Goal: Information Seeking & Learning: Learn about a topic

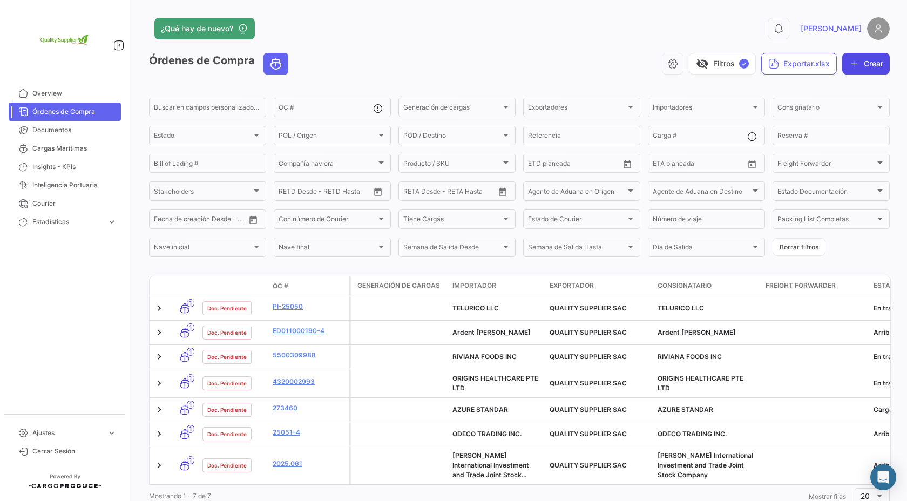
click at [862, 64] on button "Crear" at bounding box center [867, 64] width 48 height 22
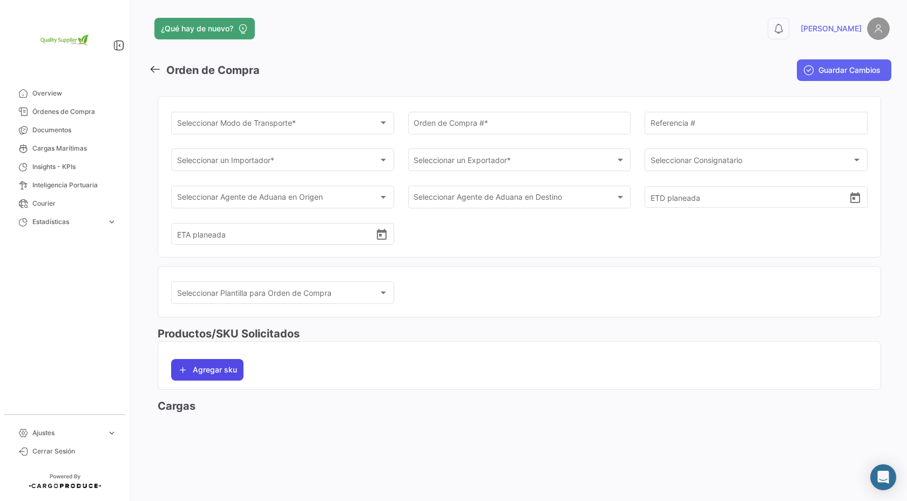
click at [225, 375] on button "Agregar sku" at bounding box center [207, 370] width 72 height 22
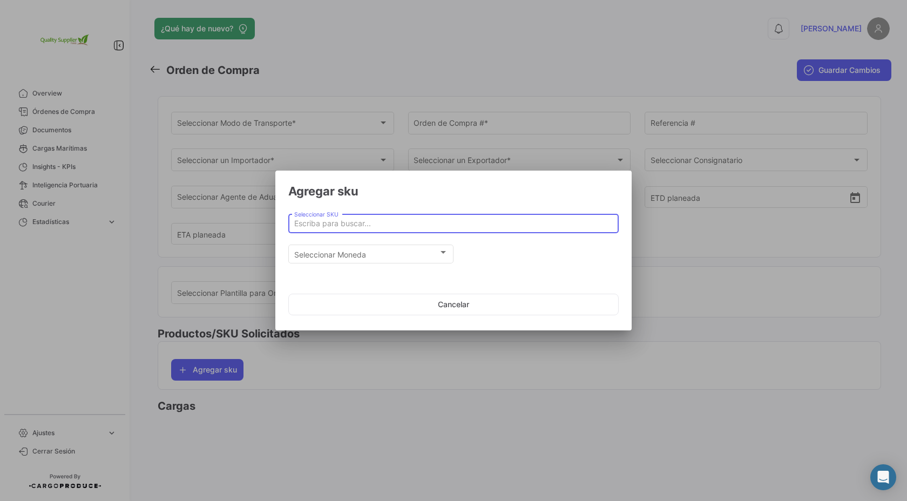
click at [411, 227] on input "Seleccionar SKU" at bounding box center [453, 223] width 319 height 9
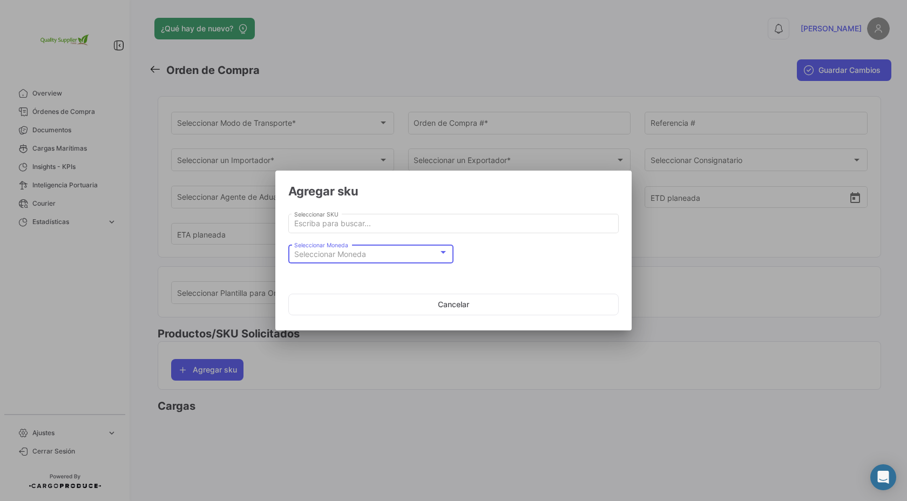
click at [416, 253] on div "Seleccionar Moneda" at bounding box center [366, 254] width 144 height 9
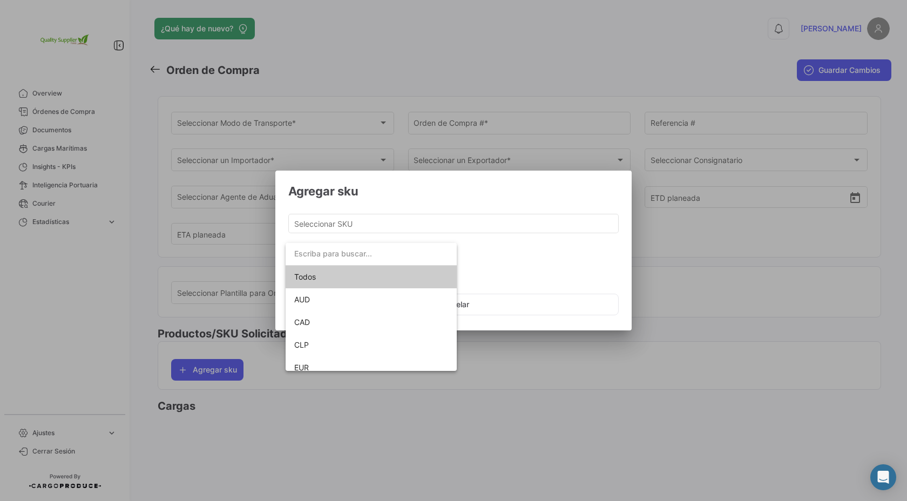
click at [498, 268] on div at bounding box center [453, 250] width 907 height 501
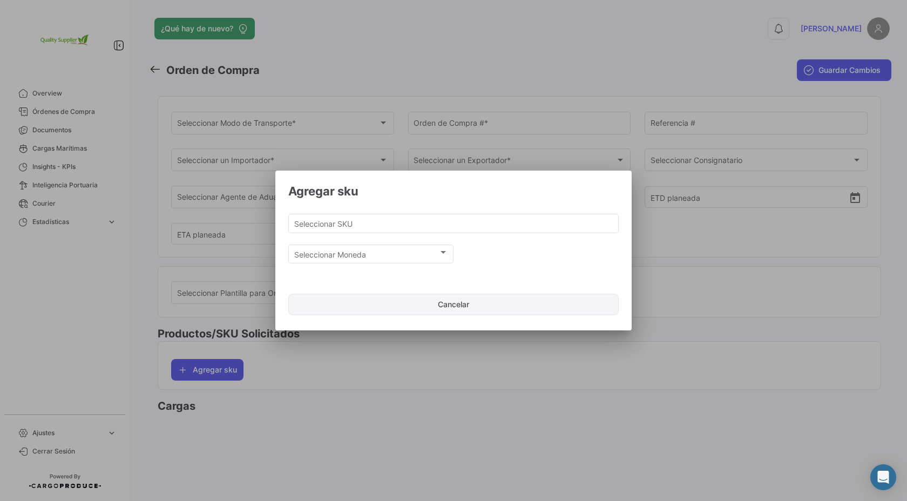
click at [472, 310] on button "Cancelar" at bounding box center [453, 305] width 331 height 22
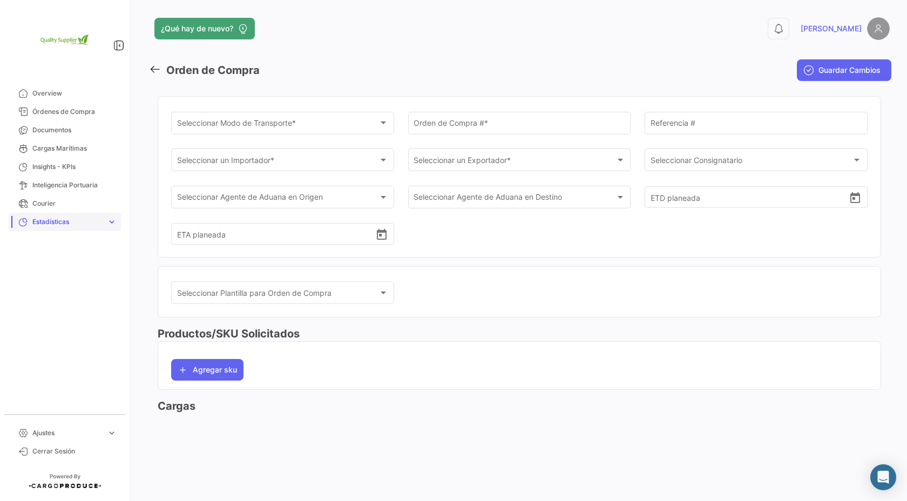
click at [58, 222] on span "Estadísticas" at bounding box center [67, 222] width 70 height 10
click at [63, 222] on span "Estadísticas" at bounding box center [67, 222] width 70 height 10
click at [784, 23] on icon at bounding box center [778, 28] width 11 height 11
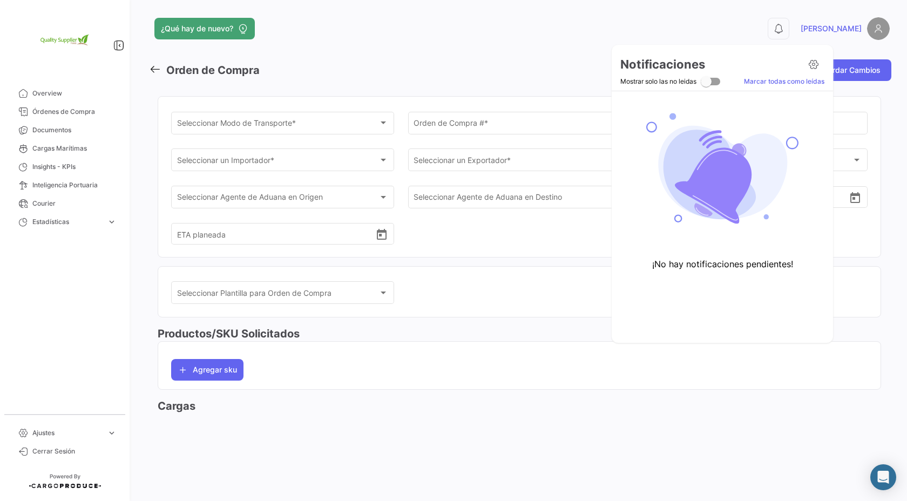
click at [826, 24] on div at bounding box center [453, 250] width 907 height 501
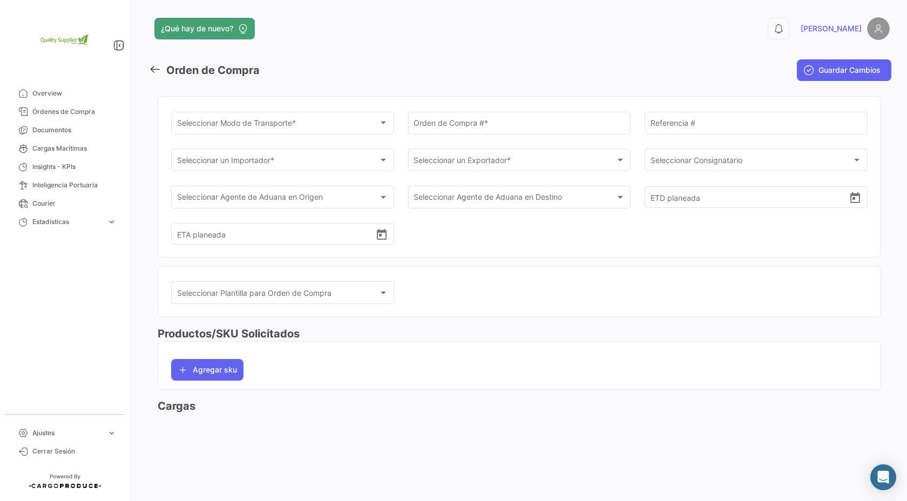
click at [732, 44] on app-header "¿Qué hay de nuevo? 0 [PERSON_NAME]" at bounding box center [519, 35] width 741 height 36
click at [885, 21] on img at bounding box center [878, 28] width 23 height 23
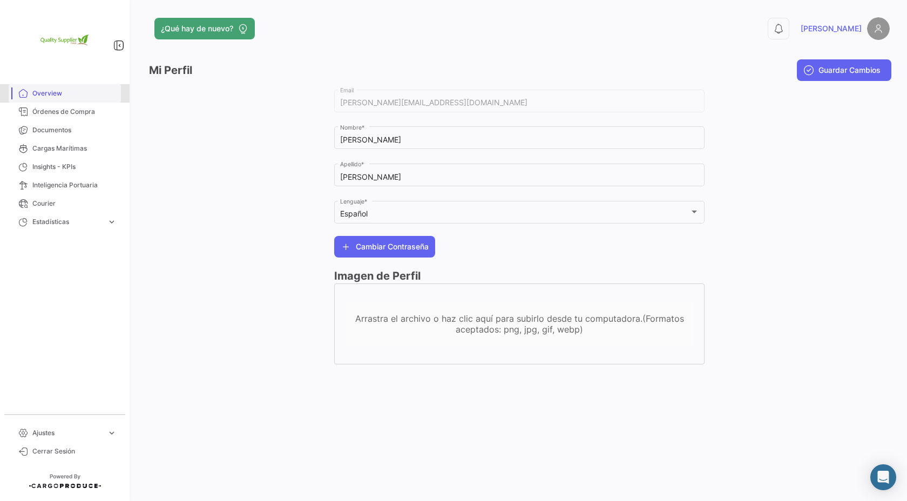
click at [52, 91] on span "Overview" at bounding box center [74, 94] width 84 height 10
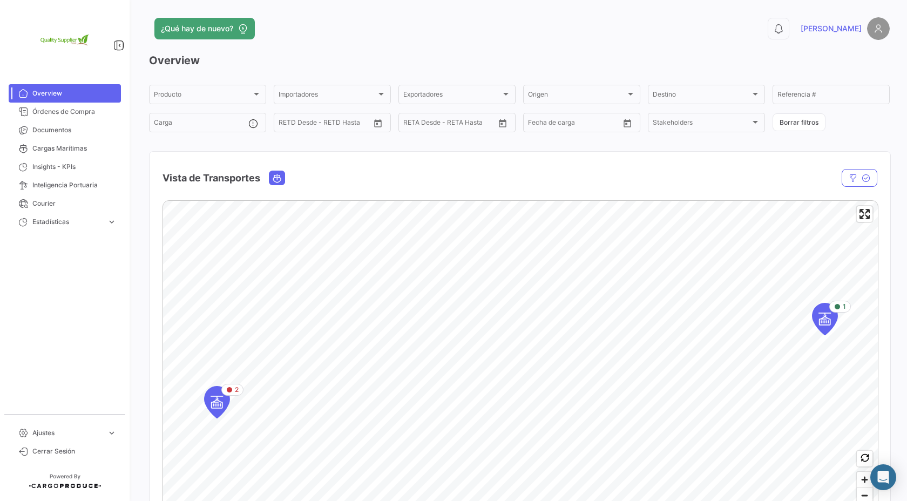
click at [883, 30] on img at bounding box center [878, 28] width 23 height 23
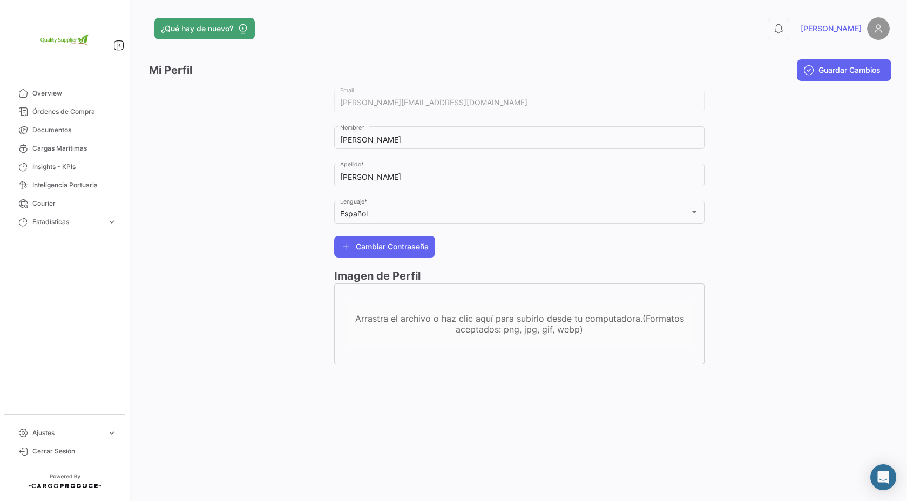
click at [850, 35] on link "[PERSON_NAME]" at bounding box center [845, 28] width 89 height 23
click at [852, 31] on span "[PERSON_NAME]" at bounding box center [831, 28] width 61 height 11
click at [790, 22] on button "0" at bounding box center [779, 29] width 22 height 22
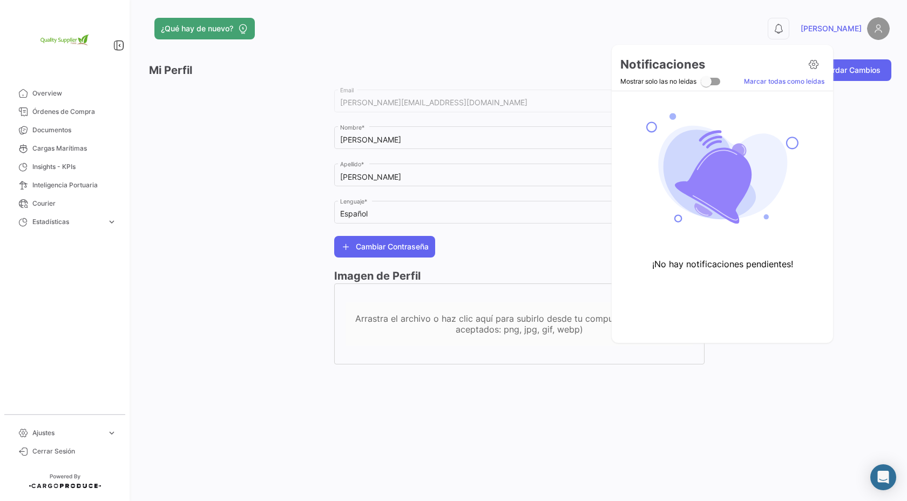
click at [817, 22] on div at bounding box center [453, 250] width 907 height 501
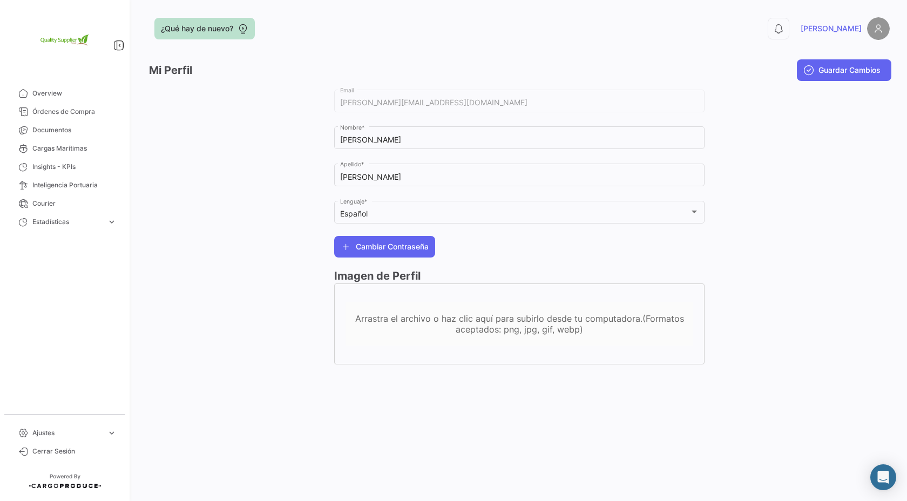
click at [201, 22] on button "¿Qué hay de nuevo?" at bounding box center [204, 29] width 100 height 22
click at [137, 263] on div "¿Qué hay de nuevo? 0 [PERSON_NAME] Perfil Guardar Cambios [PERSON_NAME][EMAIL_A…" at bounding box center [520, 250] width 776 height 501
click at [80, 85] on link "Overview" at bounding box center [65, 93] width 112 height 18
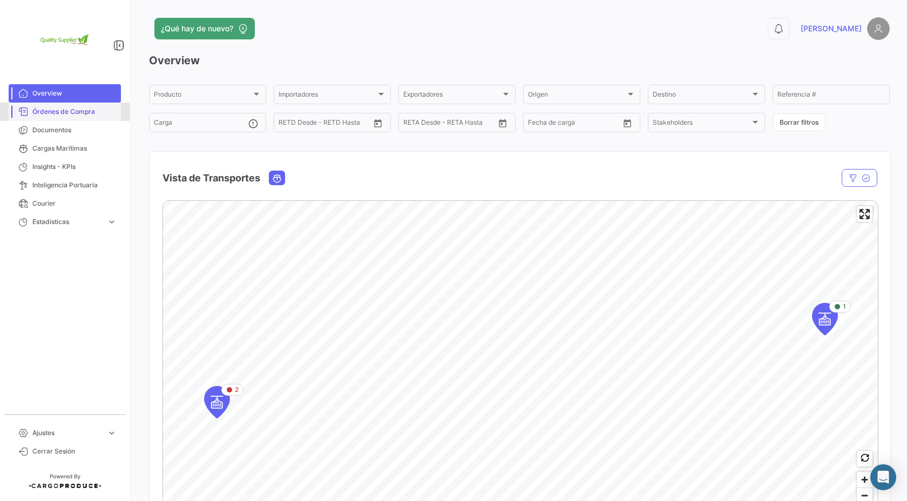
click at [110, 111] on span "Órdenes de Compra" at bounding box center [74, 112] width 84 height 10
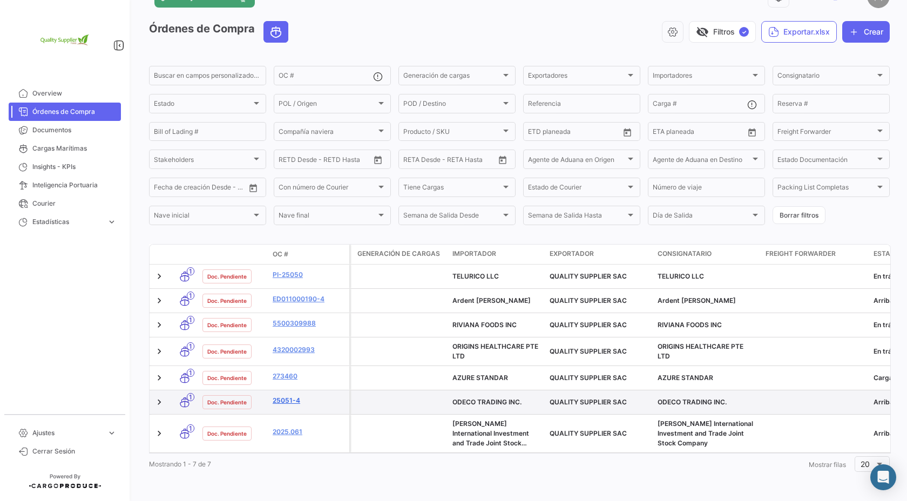
click at [289, 402] on link "25051-4" at bounding box center [309, 401] width 72 height 10
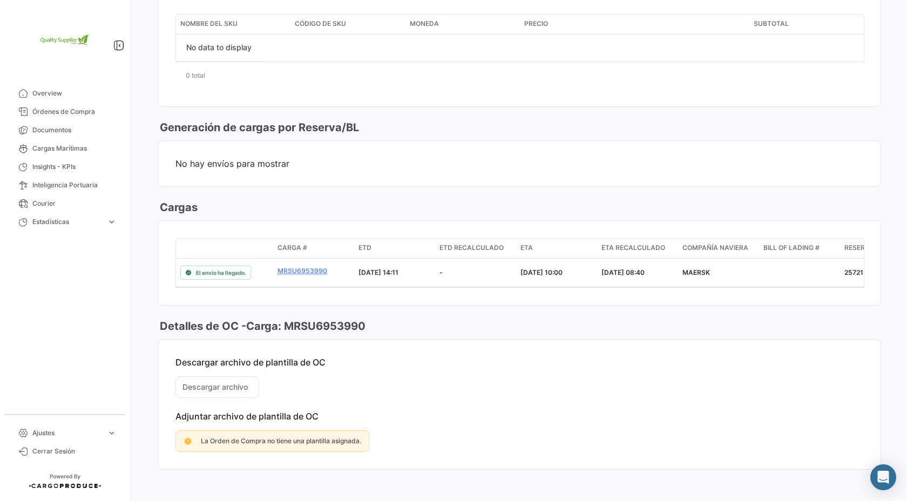
scroll to position [497, 0]
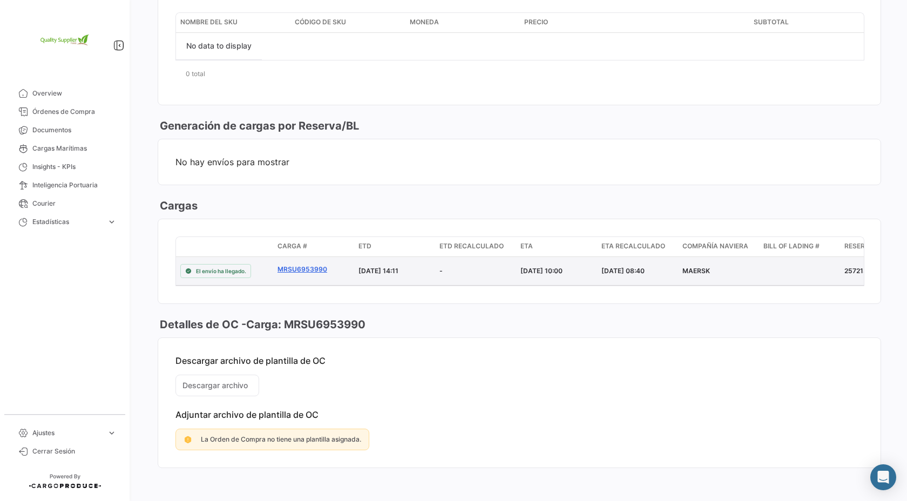
click at [300, 265] on link "MRSU6953990" at bounding box center [314, 270] width 72 height 10
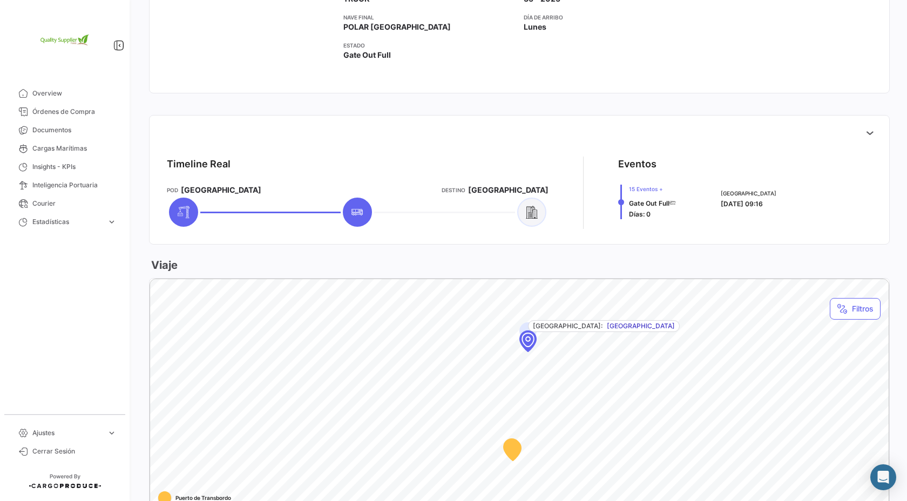
scroll to position [354, 0]
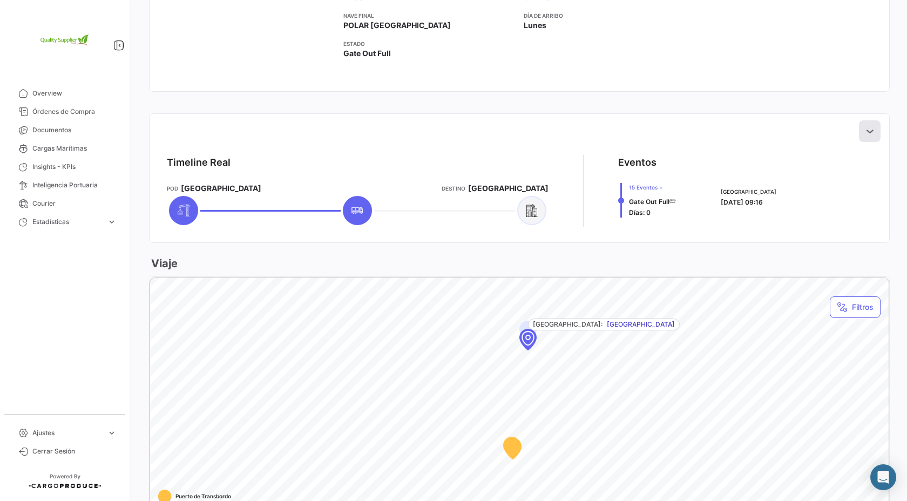
click at [874, 134] on icon at bounding box center [870, 131] width 11 height 11
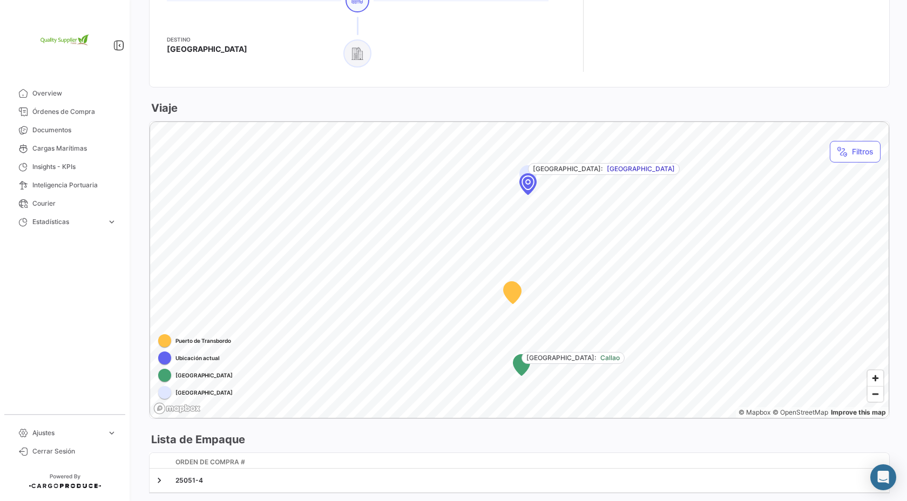
scroll to position [1101, 0]
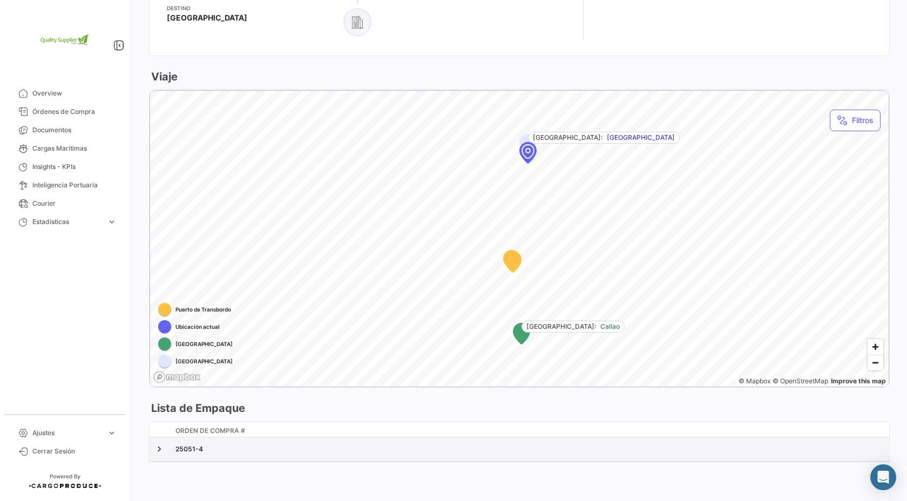
click at [245, 445] on div "25051-4" at bounding box center [531, 450] width 710 height 10
click at [174, 450] on datatable-body-cell "25051-4" at bounding box center [530, 450] width 718 height 24
click at [156, 449] on link at bounding box center [159, 449] width 11 height 11
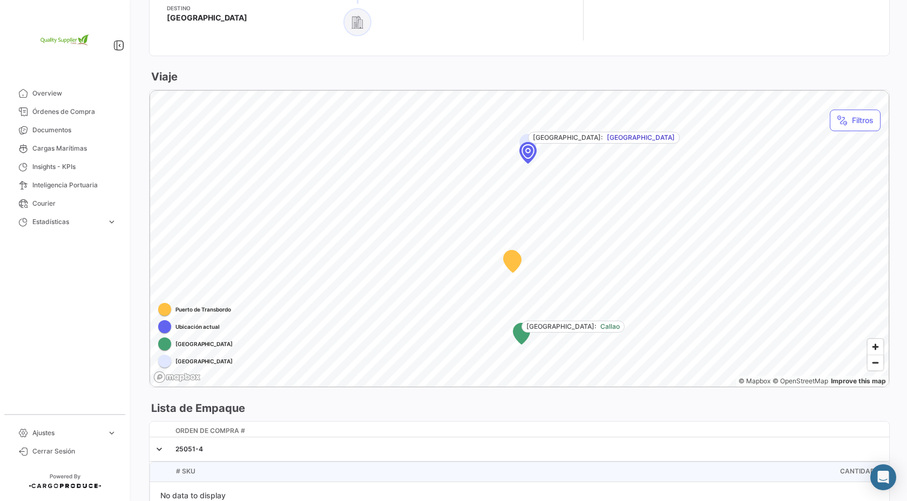
scroll to position [1149, 0]
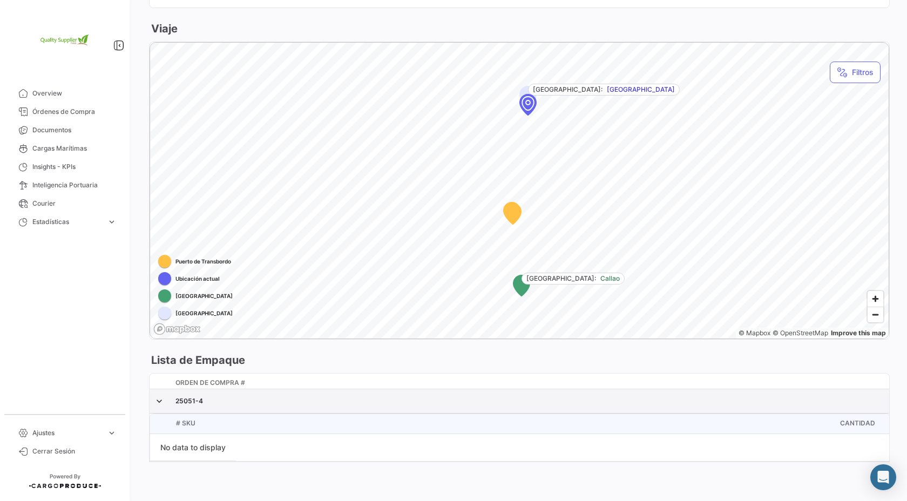
click at [248, 396] on div "25051-4" at bounding box center [531, 401] width 710 height 10
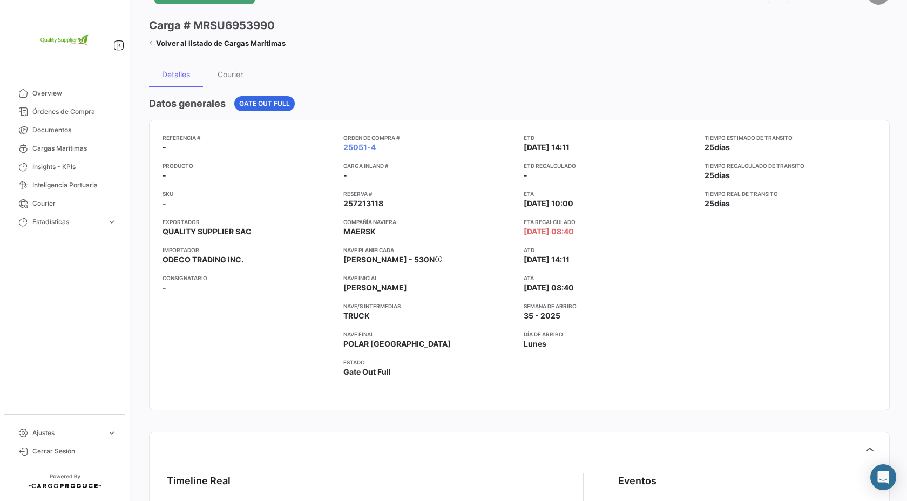
scroll to position [0, 0]
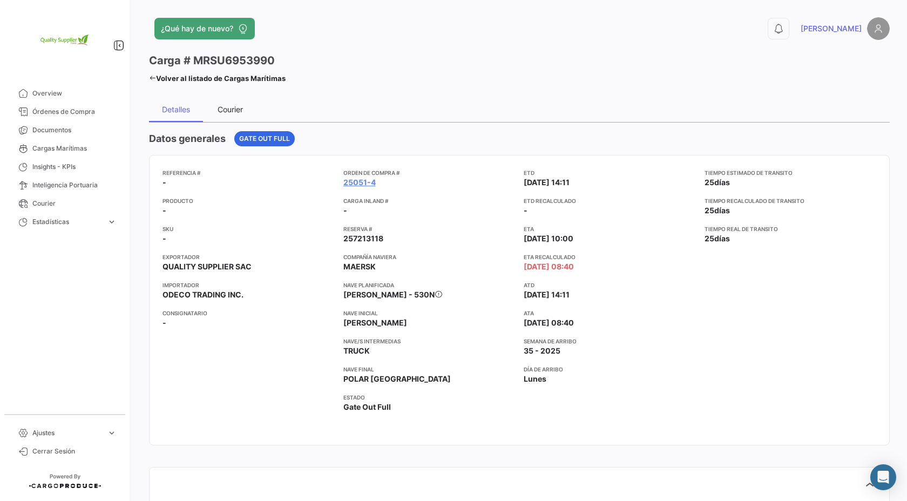
click at [239, 116] on div "Courier" at bounding box center [230, 109] width 54 height 26
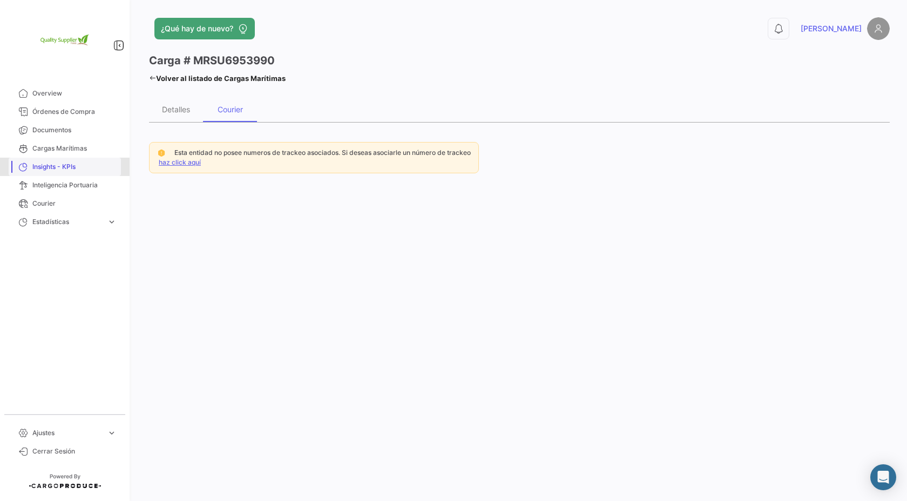
click at [84, 163] on span "Insights - KPIs" at bounding box center [74, 167] width 84 height 10
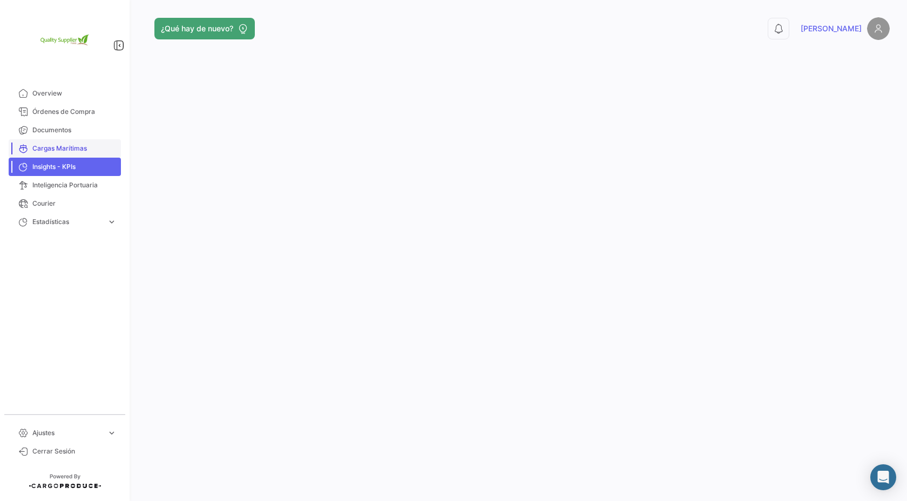
click at [90, 151] on span "Cargas Marítimas" at bounding box center [74, 149] width 84 height 10
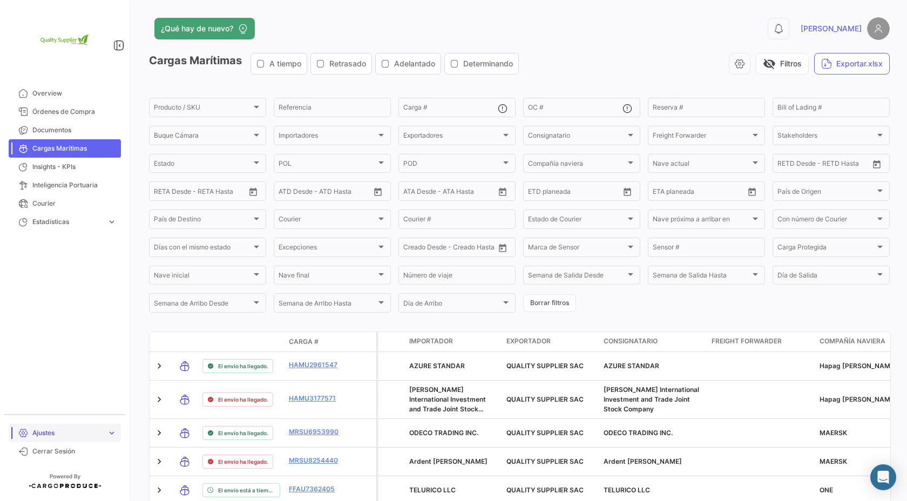
click at [115, 433] on span "expand_more" at bounding box center [112, 433] width 10 height 10
click at [62, 393] on link "Ajustes expand_more" at bounding box center [65, 388] width 112 height 18
click at [878, 30] on img at bounding box center [878, 28] width 23 height 23
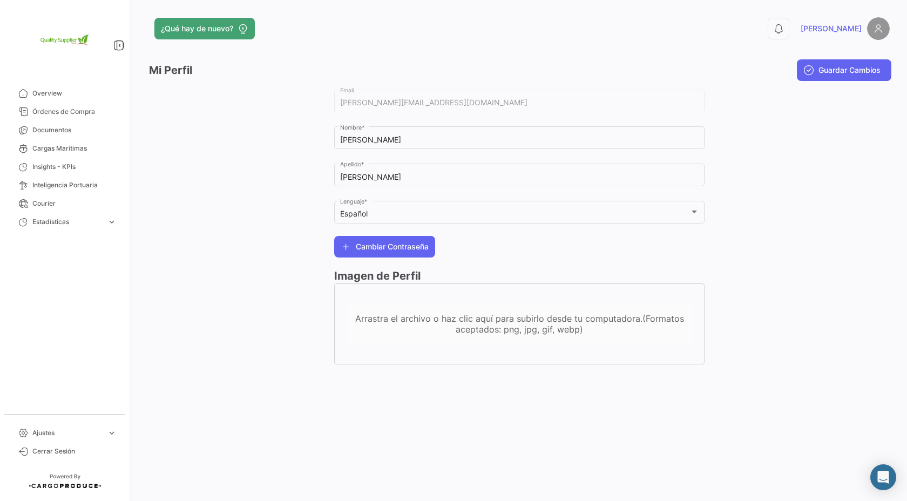
click at [851, 30] on span "[PERSON_NAME]" at bounding box center [831, 28] width 61 height 11
click at [784, 26] on icon at bounding box center [778, 28] width 11 height 11
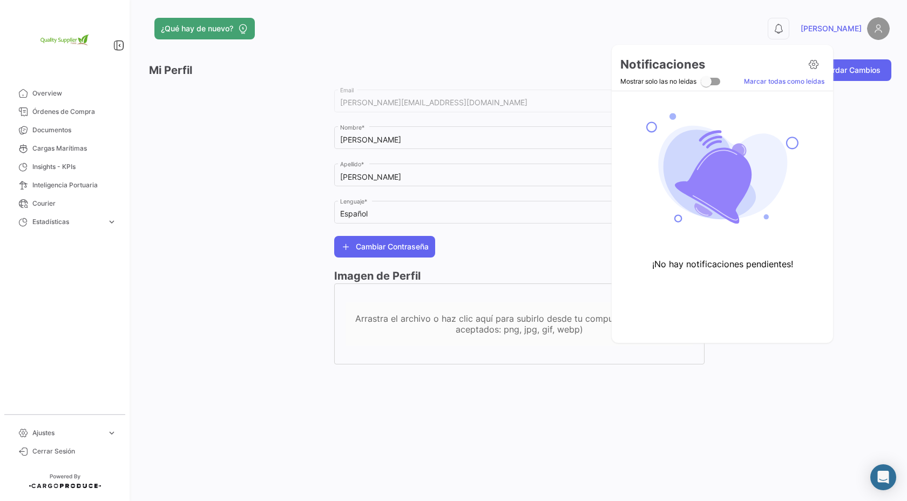
click at [80, 90] on div at bounding box center [453, 250] width 907 height 501
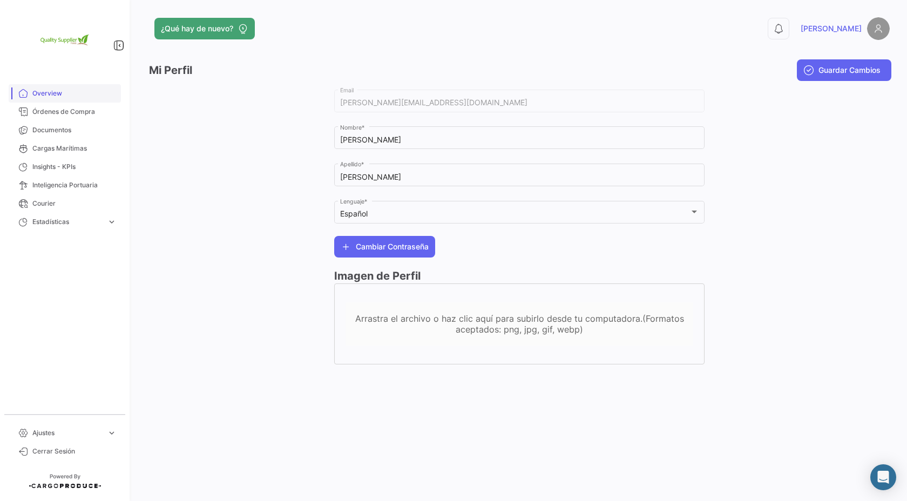
click at [59, 92] on span "Overview" at bounding box center [74, 94] width 84 height 10
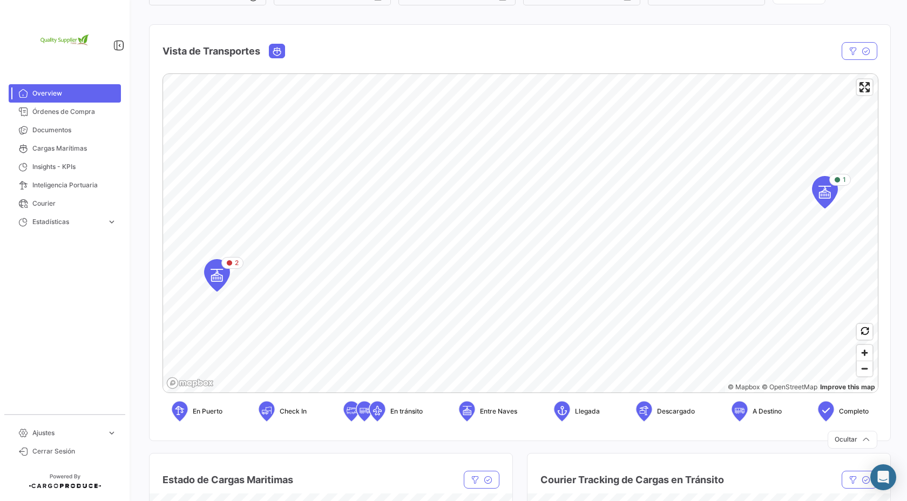
scroll to position [127, 0]
click at [223, 278] on icon "Map marker" at bounding box center [217, 275] width 15 height 23
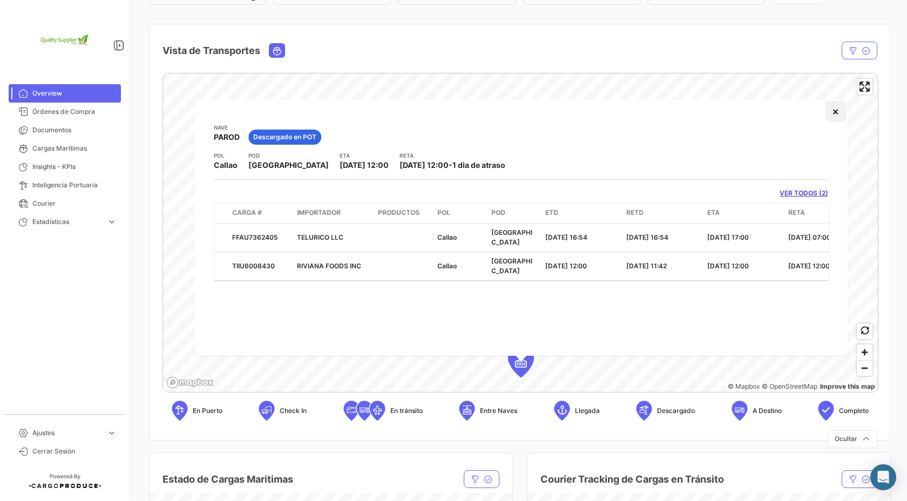
click at [839, 115] on button "×" at bounding box center [836, 111] width 22 height 22
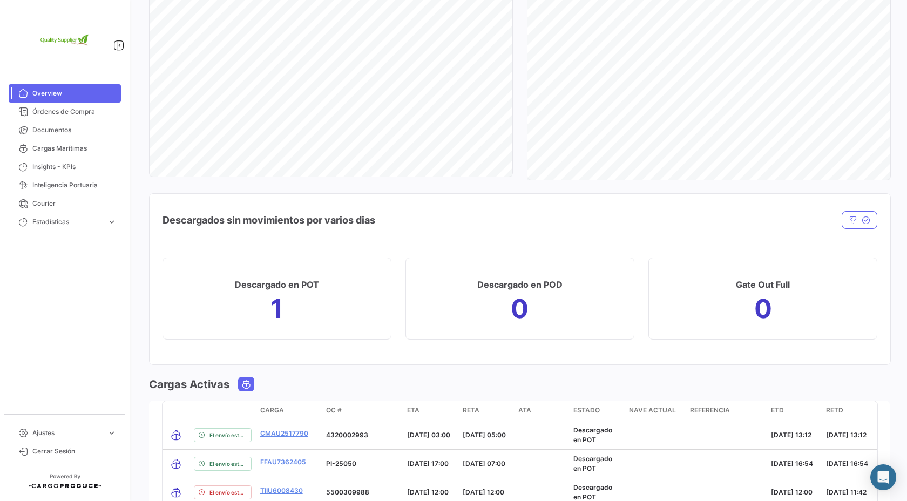
scroll to position [1046, 0]
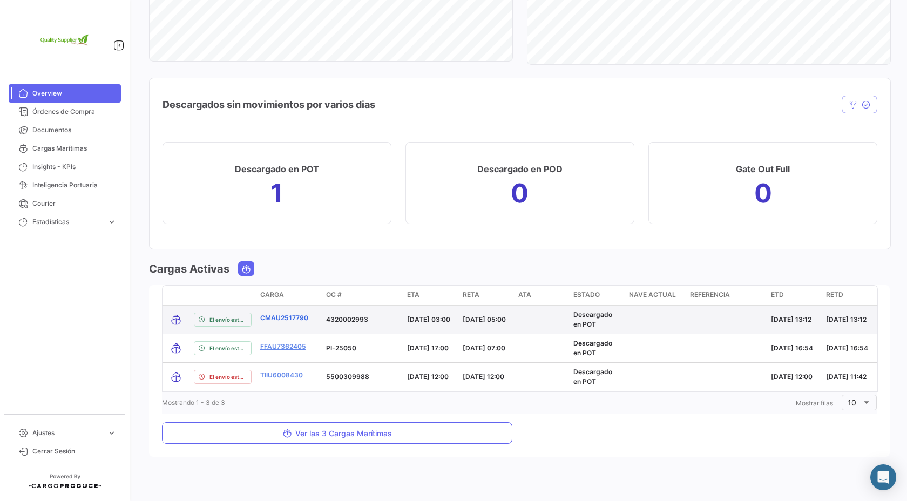
click at [304, 317] on link "CMAU2517790" at bounding box center [284, 318] width 48 height 10
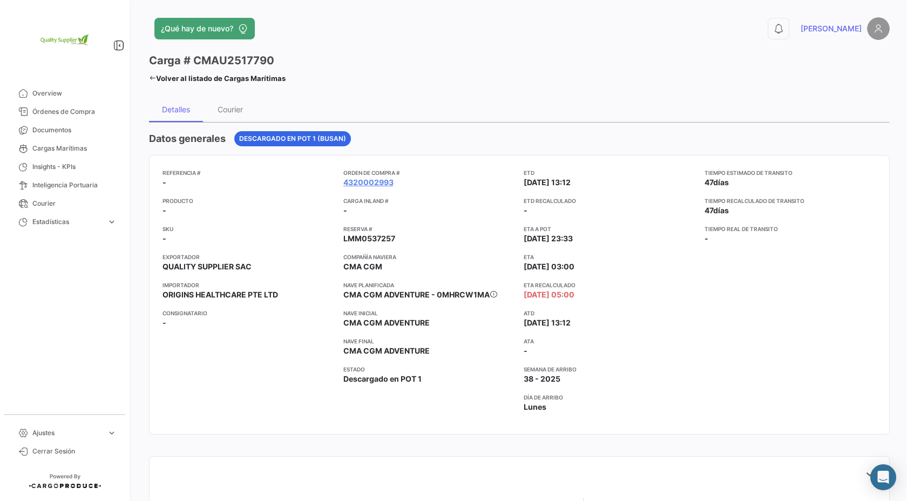
scroll to position [11, 0]
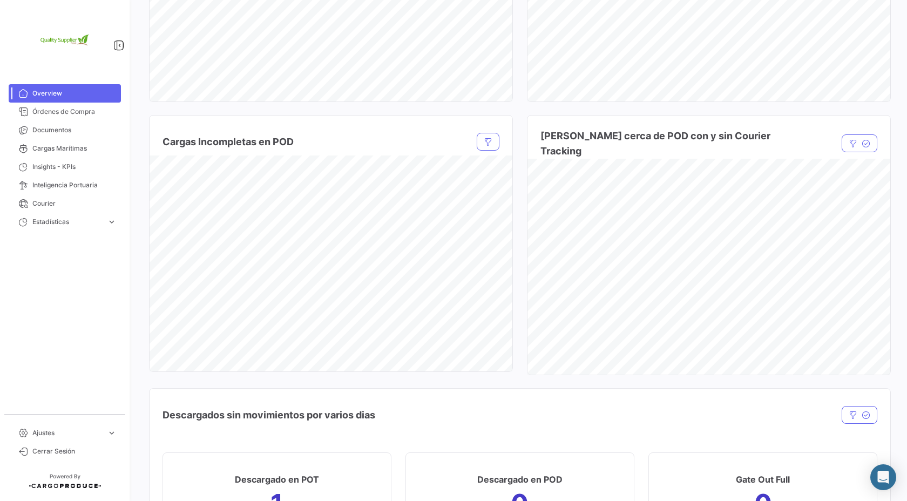
scroll to position [1046, 0]
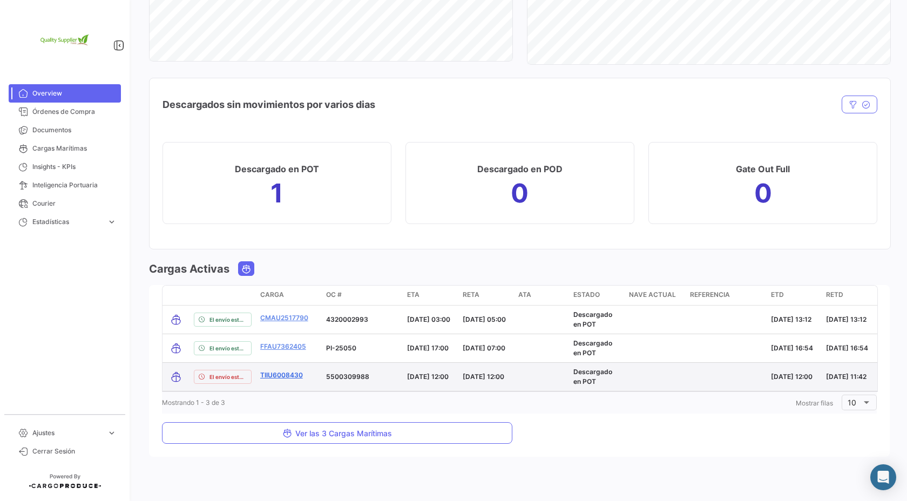
click at [294, 372] on link "TIIU6008430" at bounding box center [281, 376] width 43 height 10
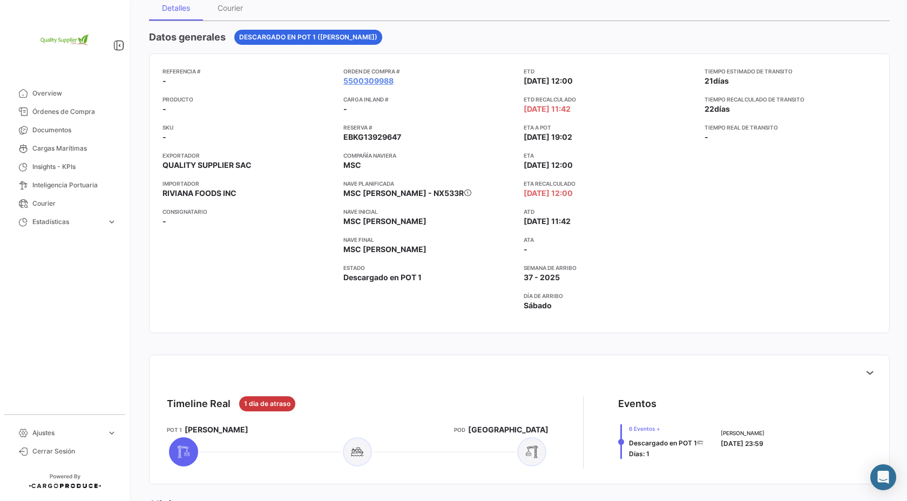
scroll to position [100, 0]
click at [66, 163] on span "Insights - KPIs" at bounding box center [74, 167] width 84 height 10
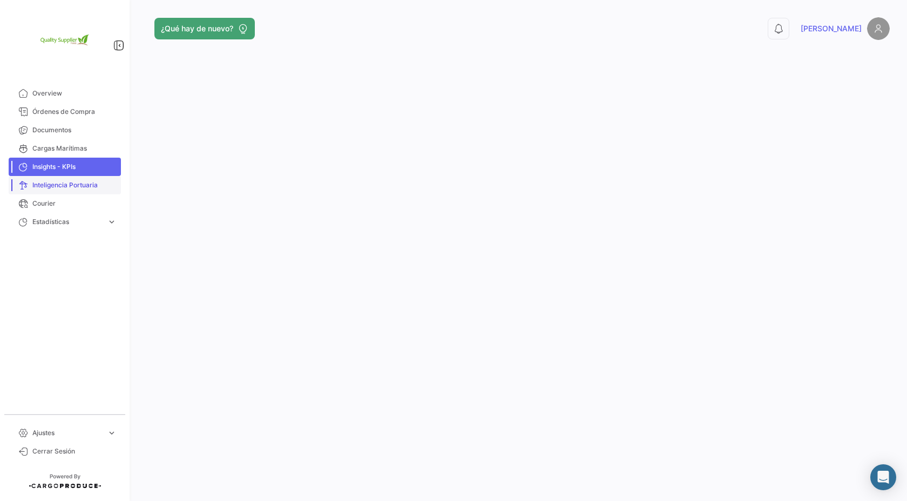
click at [75, 179] on link "Inteligencia Portuaria" at bounding box center [65, 185] width 112 height 18
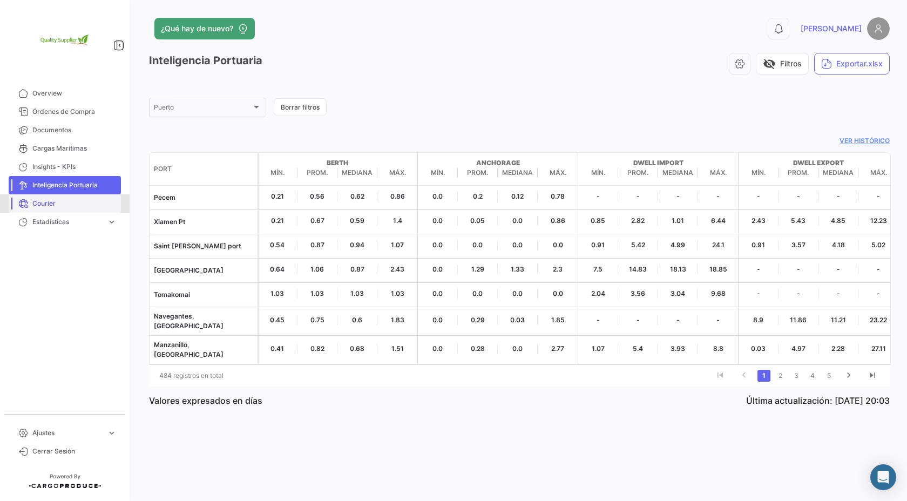
click at [82, 205] on span "Courier" at bounding box center [74, 204] width 84 height 10
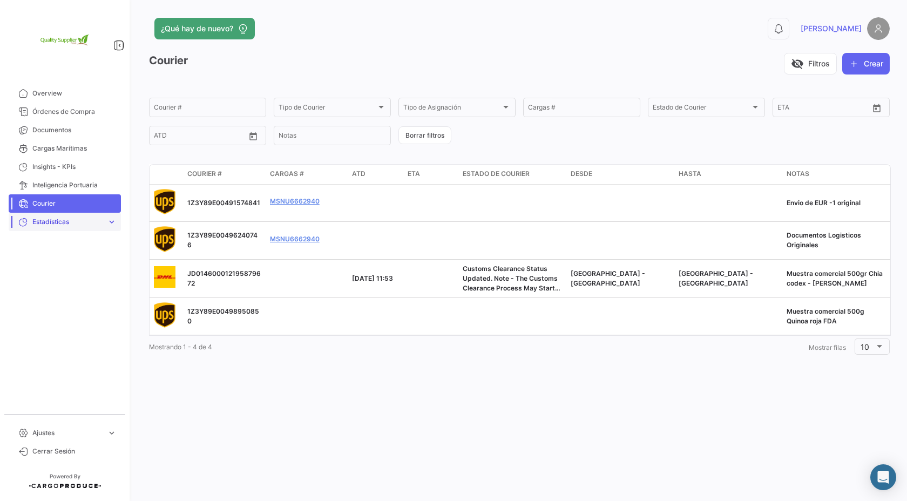
click at [108, 218] on span "expand_more" at bounding box center [112, 222] width 10 height 10
click at [76, 241] on span "Tiempo a destino" at bounding box center [54, 245] width 53 height 10
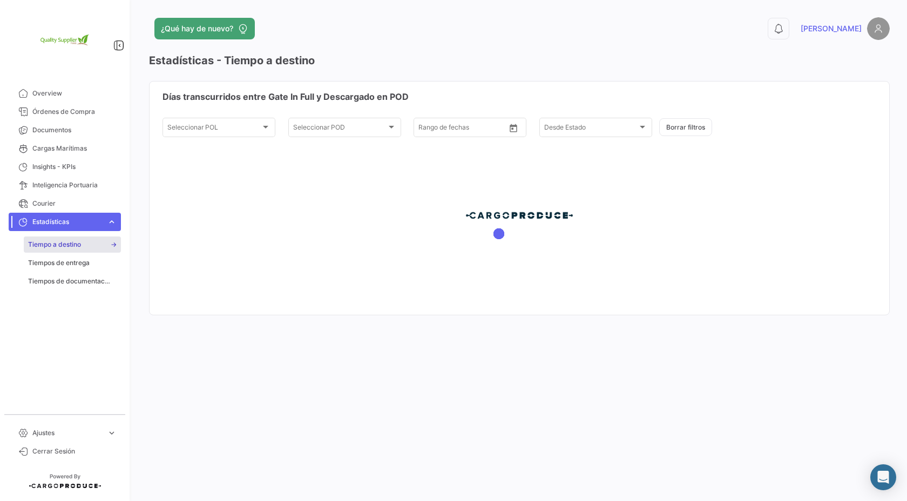
type input "[DATE]"
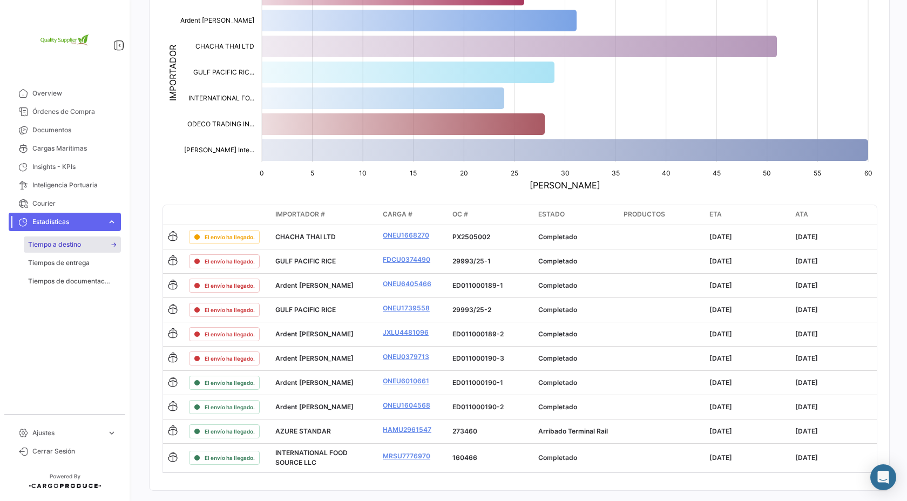
scroll to position [204, 0]
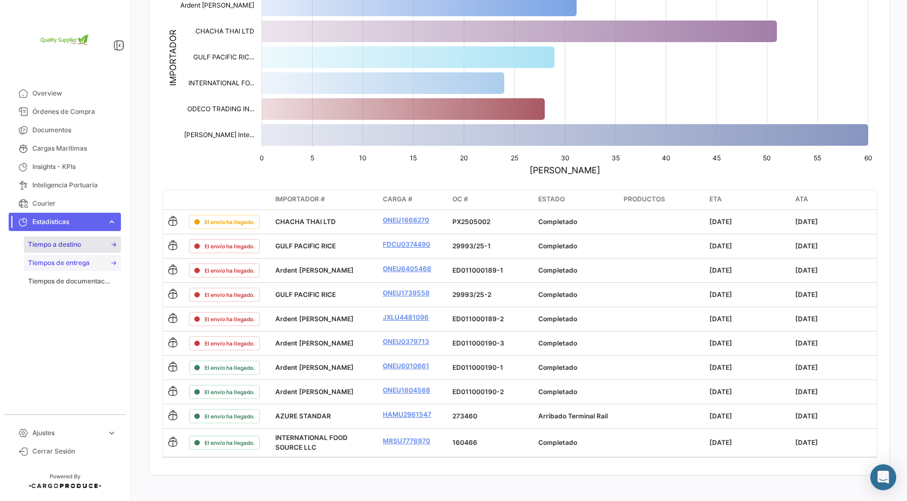
click at [59, 264] on span "Tiempos de entrega" at bounding box center [59, 263] width 62 height 10
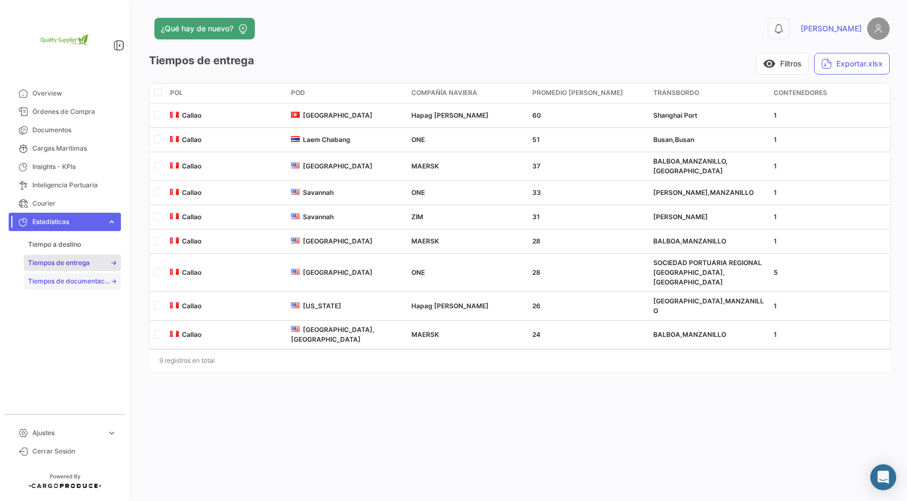
click at [78, 278] on span "Tiempos de documentación" at bounding box center [69, 282] width 82 height 10
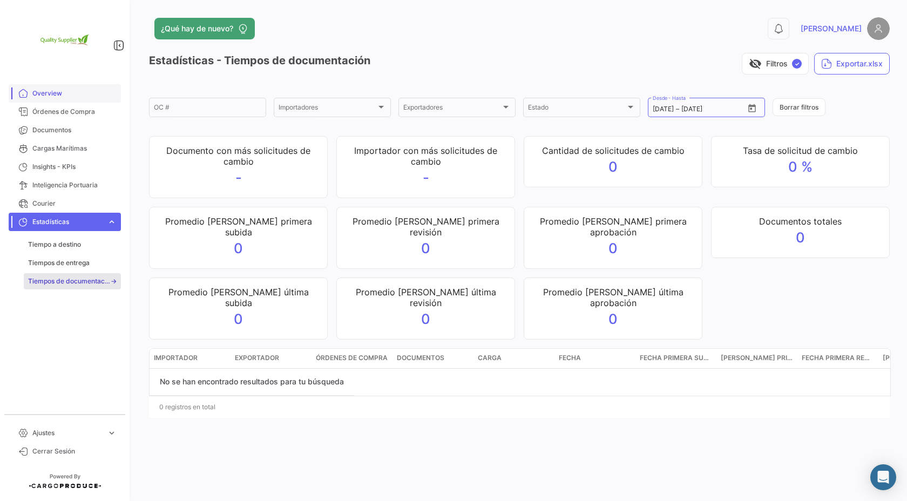
click at [50, 91] on span "Overview" at bounding box center [74, 94] width 84 height 10
